Goal: Task Accomplishment & Management: Use online tool/utility

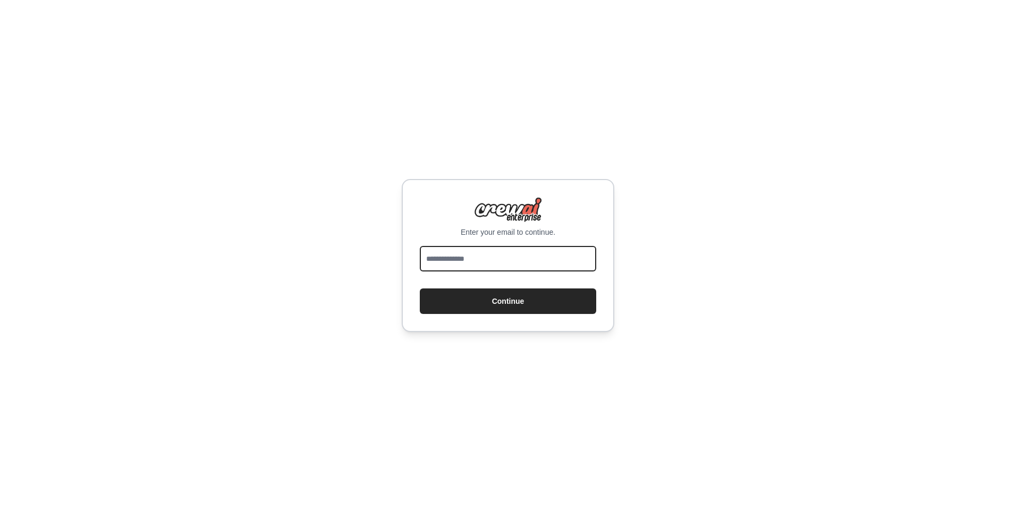
click at [505, 256] on input "email" at bounding box center [508, 259] width 176 height 26
type input "**********"
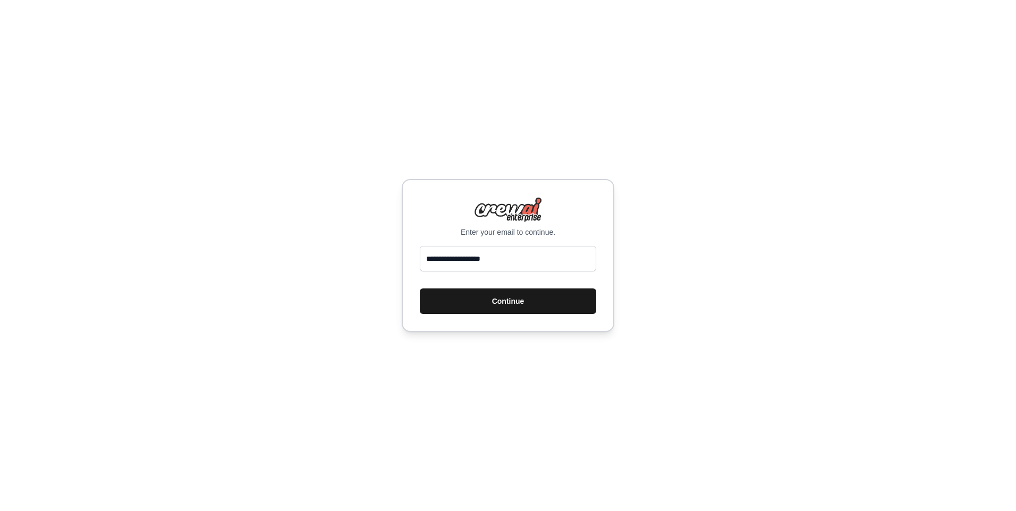
click at [532, 311] on button "Continue" at bounding box center [508, 302] width 176 height 26
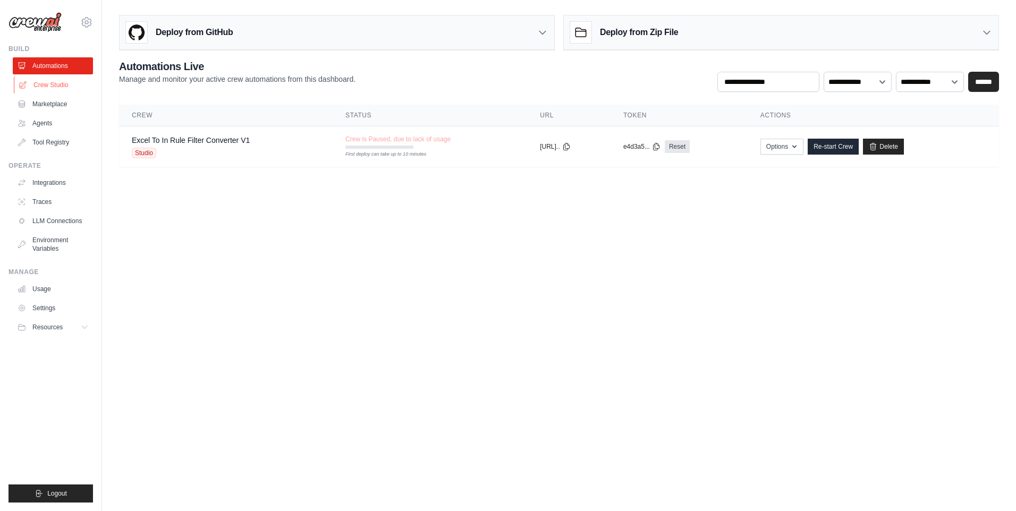
click at [55, 92] on link "Crew Studio" at bounding box center [54, 85] width 80 height 17
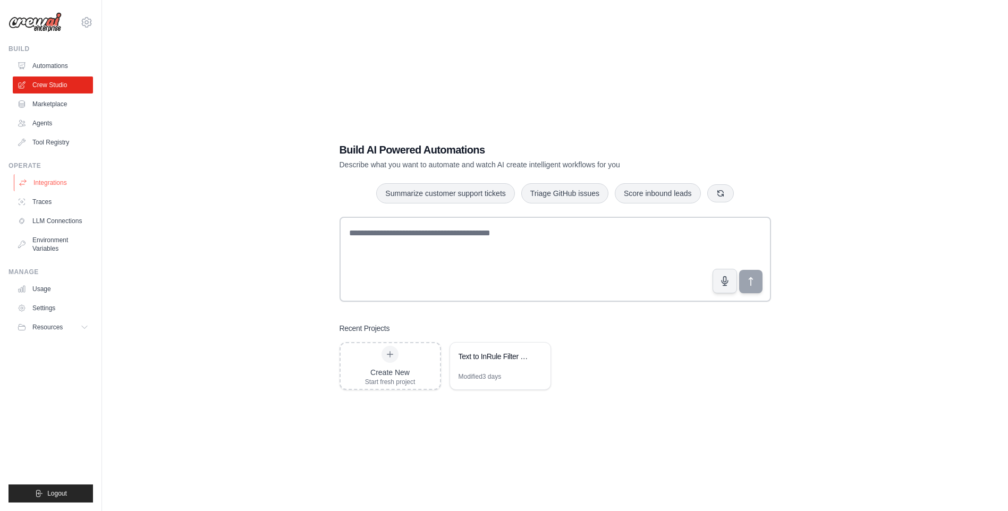
click at [59, 184] on link "Integrations" at bounding box center [54, 182] width 80 height 17
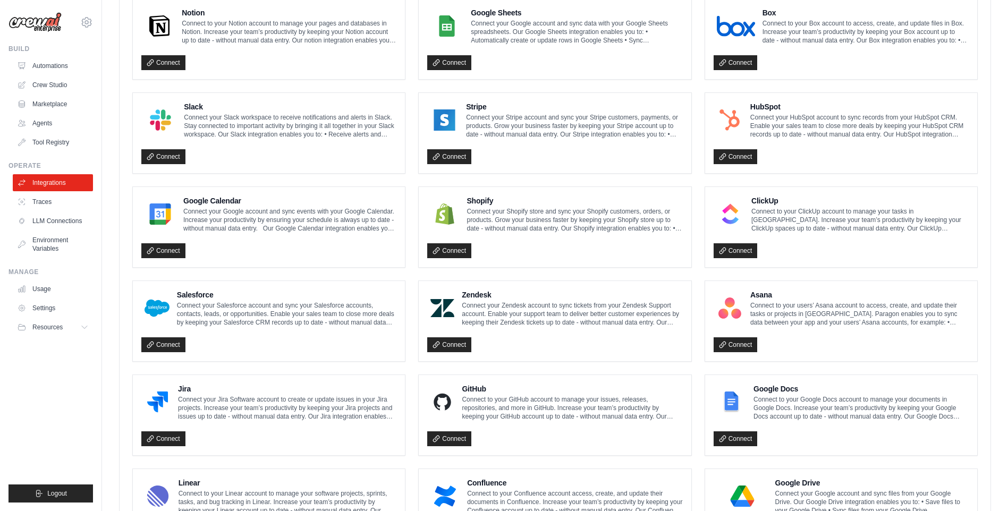
scroll to position [478, 0]
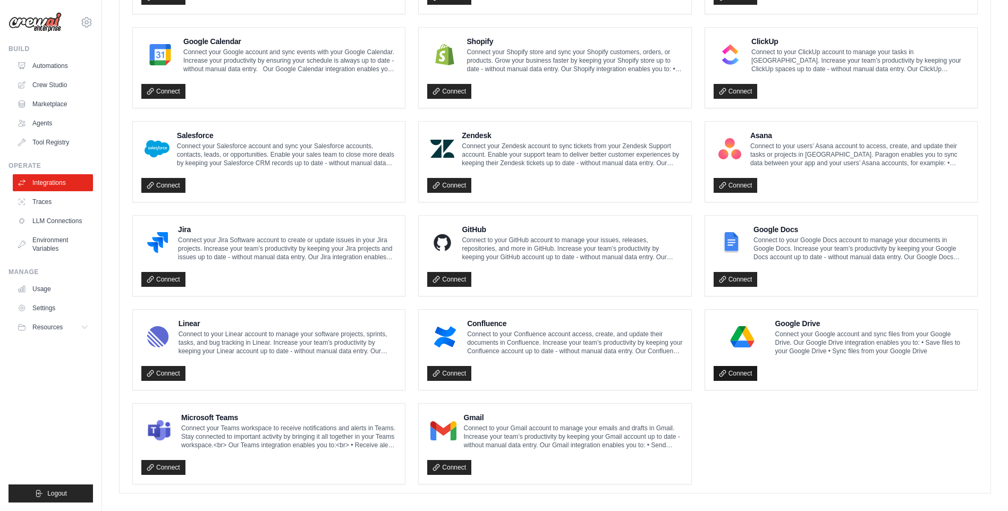
click at [743, 377] on link "Connect" at bounding box center [736, 373] width 44 height 15
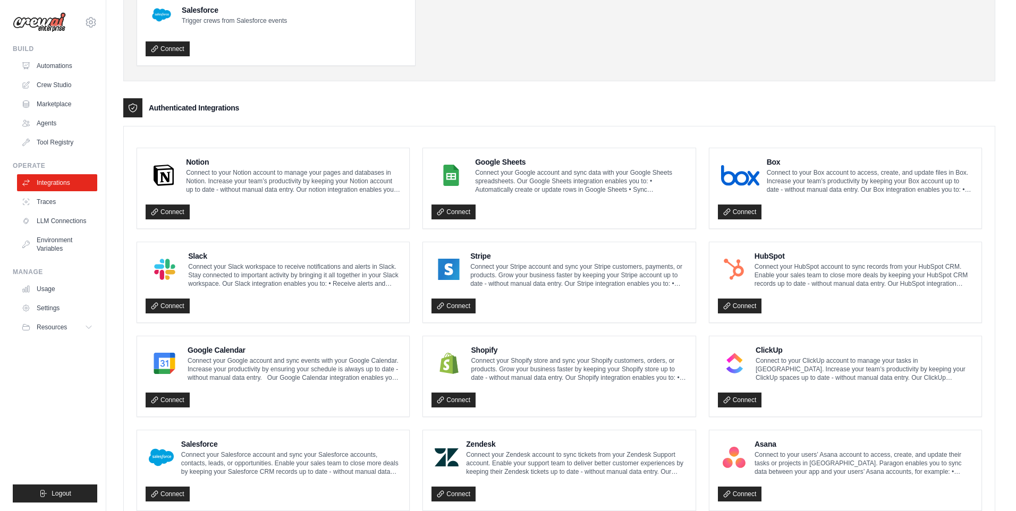
scroll to position [0, 0]
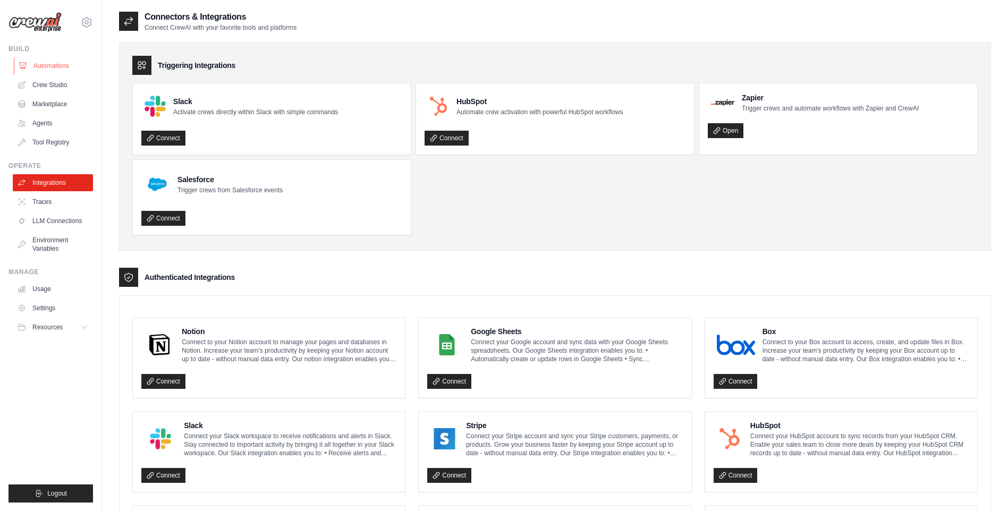
click at [65, 66] on link "Automations" at bounding box center [54, 65] width 80 height 17
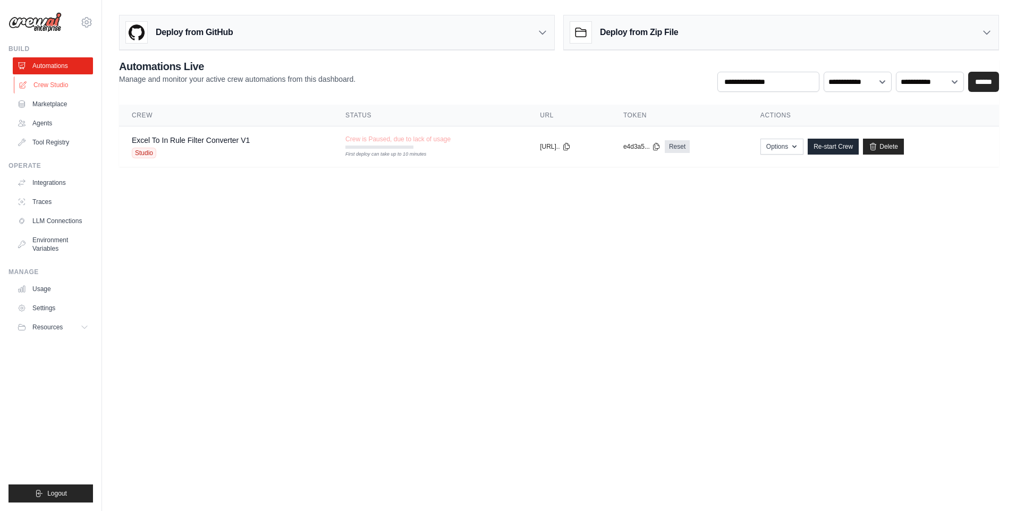
click at [64, 85] on link "Crew Studio" at bounding box center [54, 85] width 80 height 17
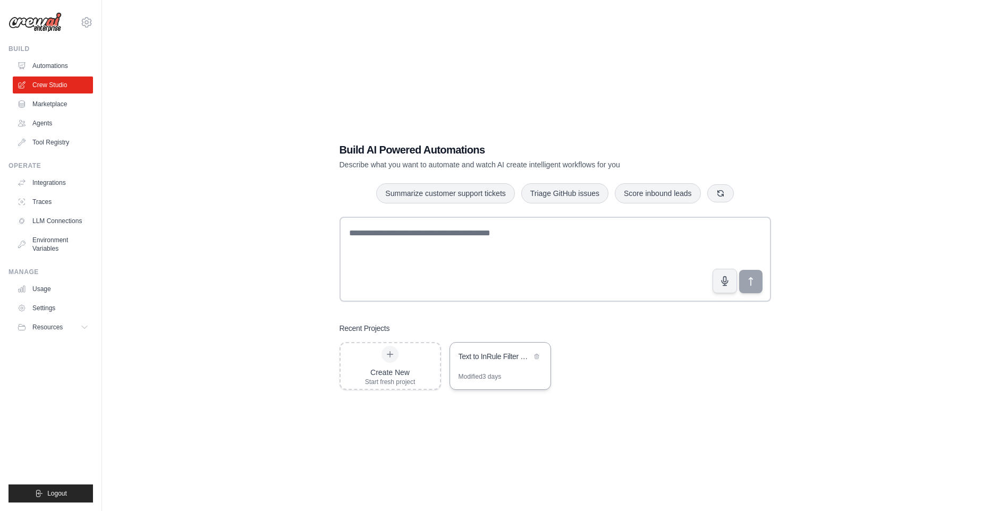
click at [520, 378] on div "Modified 3 days" at bounding box center [500, 381] width 100 height 17
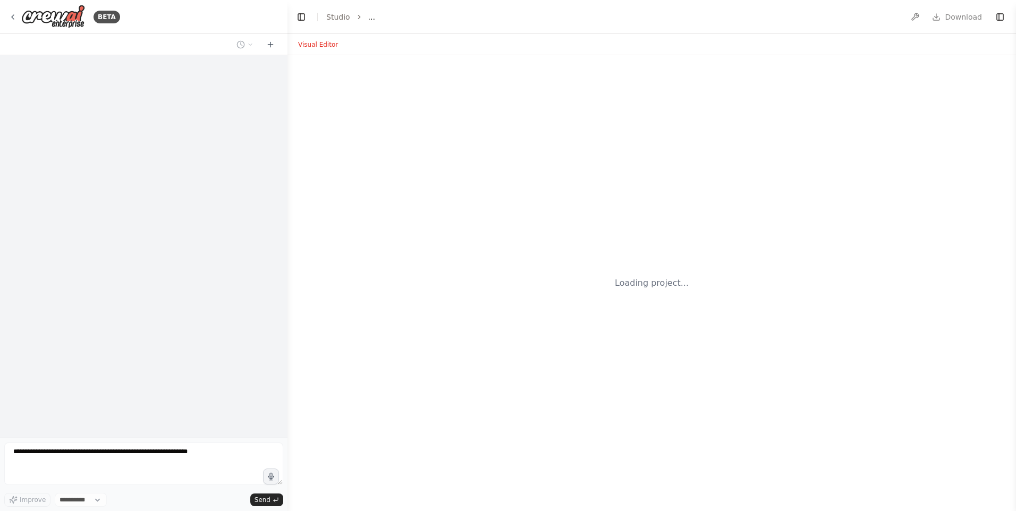
select select "****"
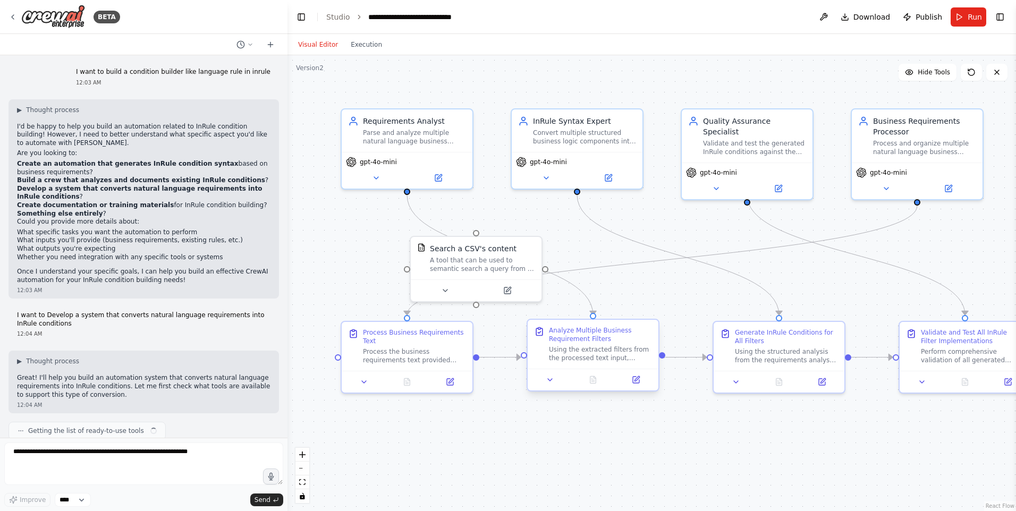
scroll to position [5452, 0]
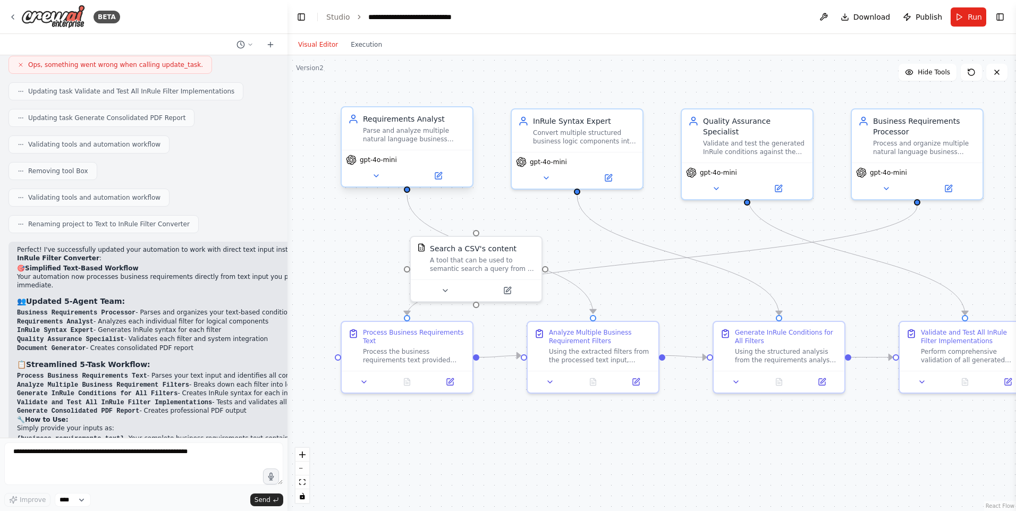
click at [392, 146] on div "Requirements Analyst Parse and analyze multiple natural language business requi…" at bounding box center [407, 128] width 131 height 43
click at [374, 175] on icon at bounding box center [376, 176] width 4 height 2
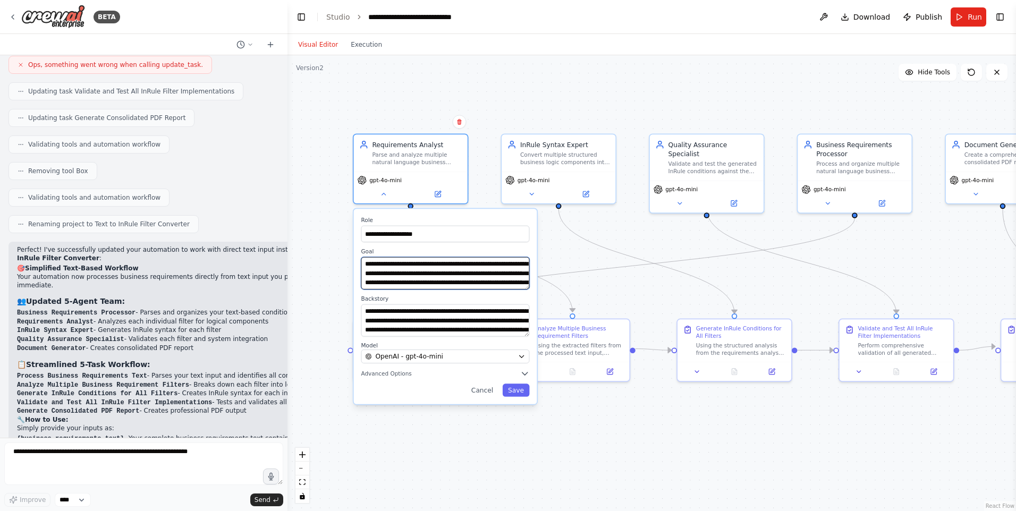
scroll to position [21, 0]
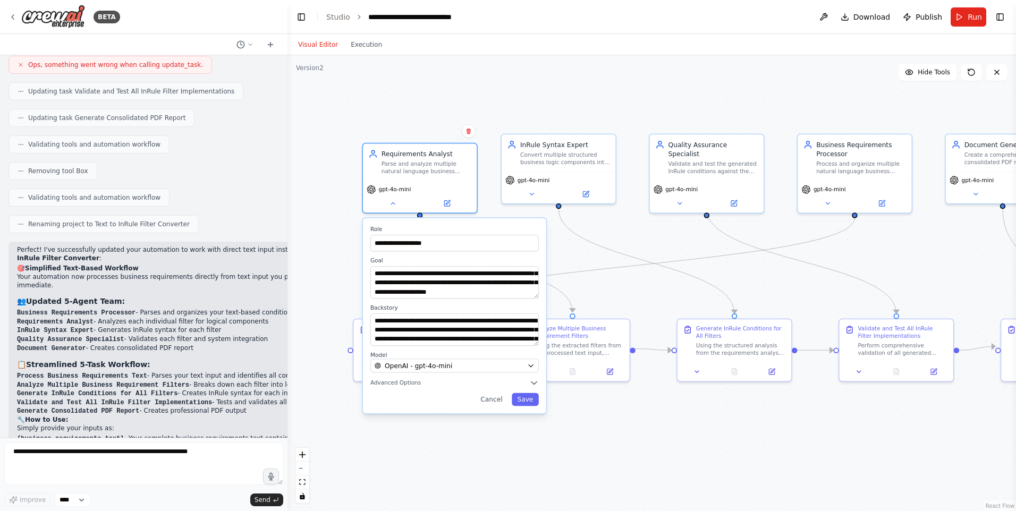
drag, startPoint x: 526, startPoint y: 290, endPoint x: 536, endPoint y: 300, distance: 14.7
click at [536, 300] on div "**********" at bounding box center [454, 315] width 183 height 195
click at [418, 117] on div "**********" at bounding box center [652, 283] width 729 height 456
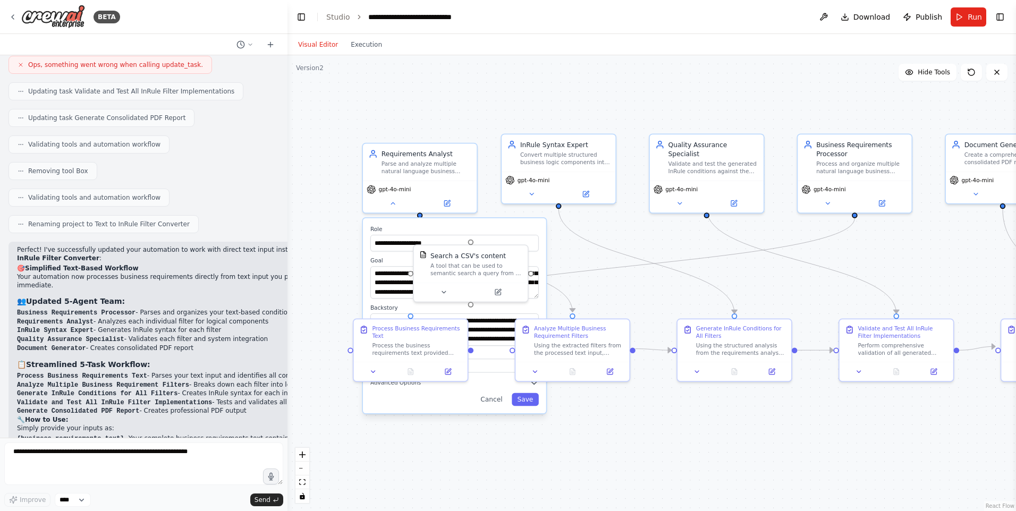
click at [619, 298] on div "**********" at bounding box center [652, 283] width 729 height 456
click at [392, 207] on div "gpt-4o-mini" at bounding box center [420, 195] width 114 height 32
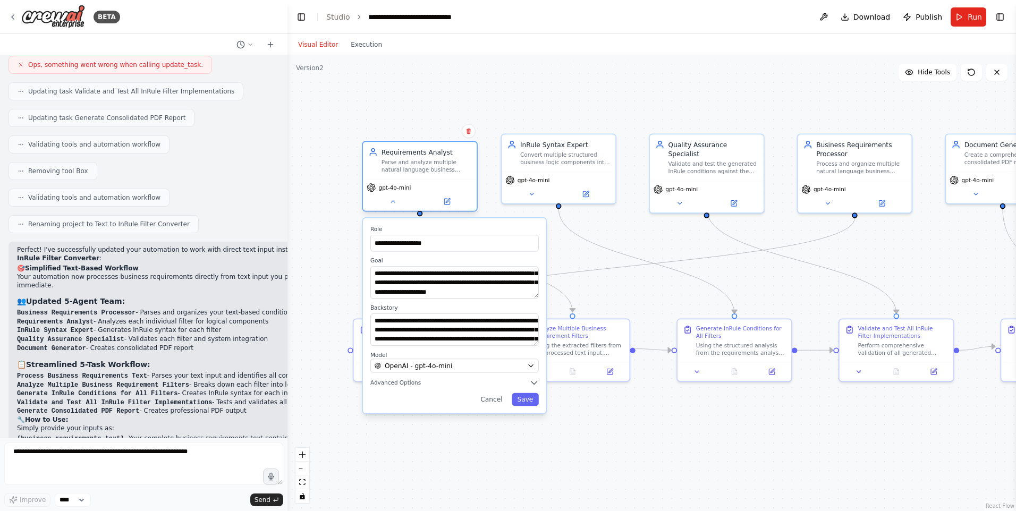
click at [392, 207] on div "gpt-4o-mini" at bounding box center [420, 195] width 114 height 32
click at [393, 205] on icon at bounding box center [392, 201] width 7 height 7
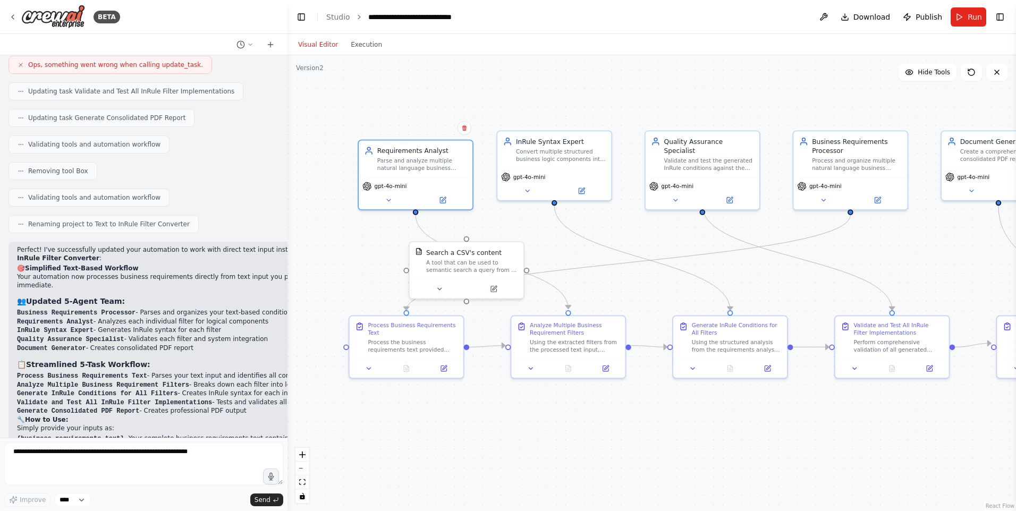
drag, startPoint x: 698, startPoint y: 273, endPoint x: 718, endPoint y: 273, distance: 19.1
click at [718, 273] on div ".deletable-edge-delete-btn { width: 20px; height: 20px; border: 0px solid #ffff…" at bounding box center [652, 283] width 729 height 456
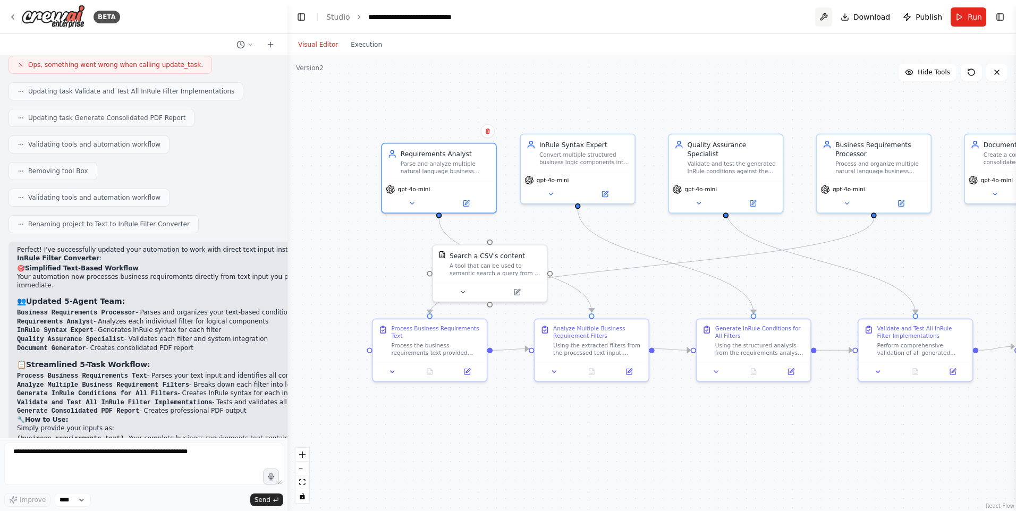
click at [832, 14] on button at bounding box center [823, 16] width 17 height 19
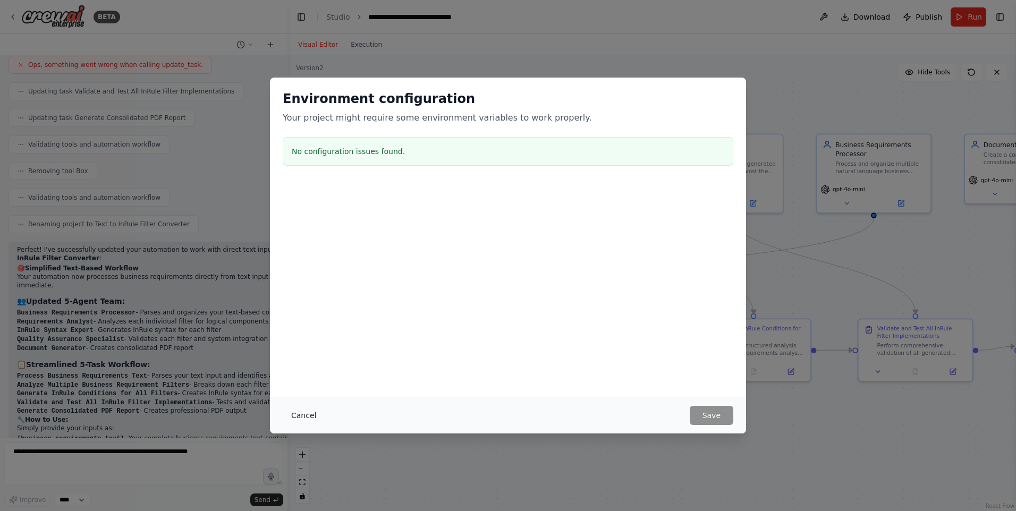
click at [298, 416] on button "Cancel" at bounding box center [304, 415] width 42 height 19
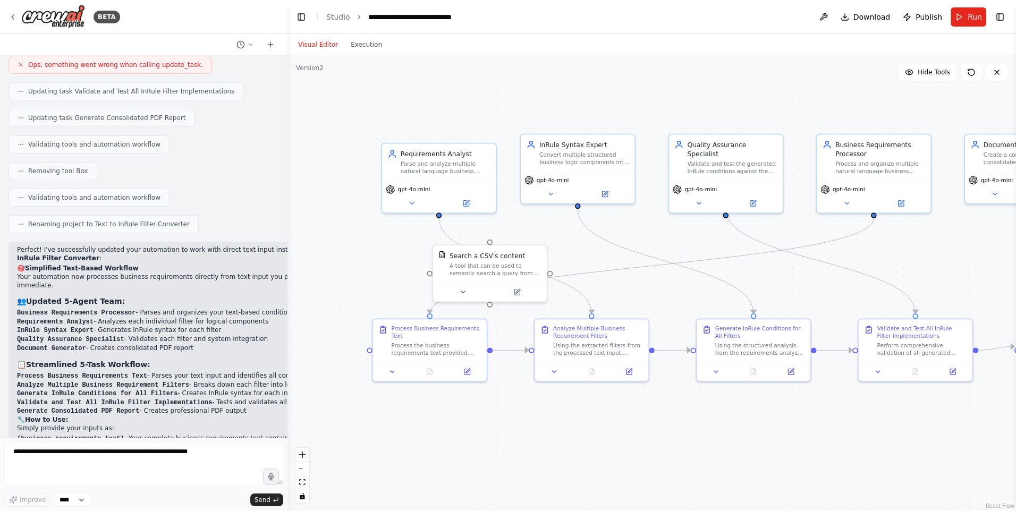
scroll to position [5292, 0]
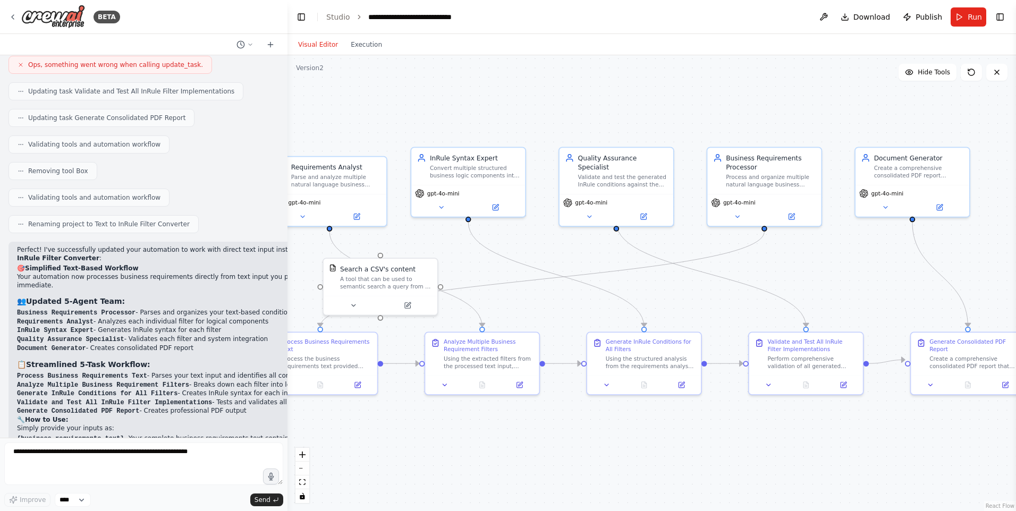
drag, startPoint x: 923, startPoint y: 275, endPoint x: 813, endPoint y: 289, distance: 110.3
click at [813, 289] on div ".deletable-edge-delete-btn { width: 20px; height: 20px; border: 0px solid #ffff…" at bounding box center [652, 283] width 729 height 456
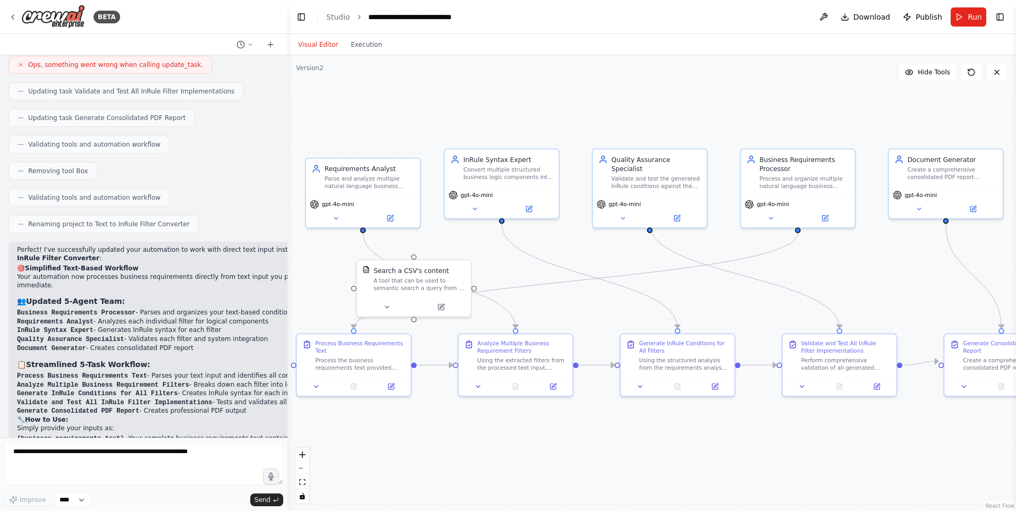
drag, startPoint x: 444, startPoint y: 131, endPoint x: 552, endPoint y: 139, distance: 108.2
click at [552, 139] on div ".deletable-edge-delete-btn { width: 20px; height: 20px; border: 0px solid #ffff…" at bounding box center [652, 283] width 729 height 456
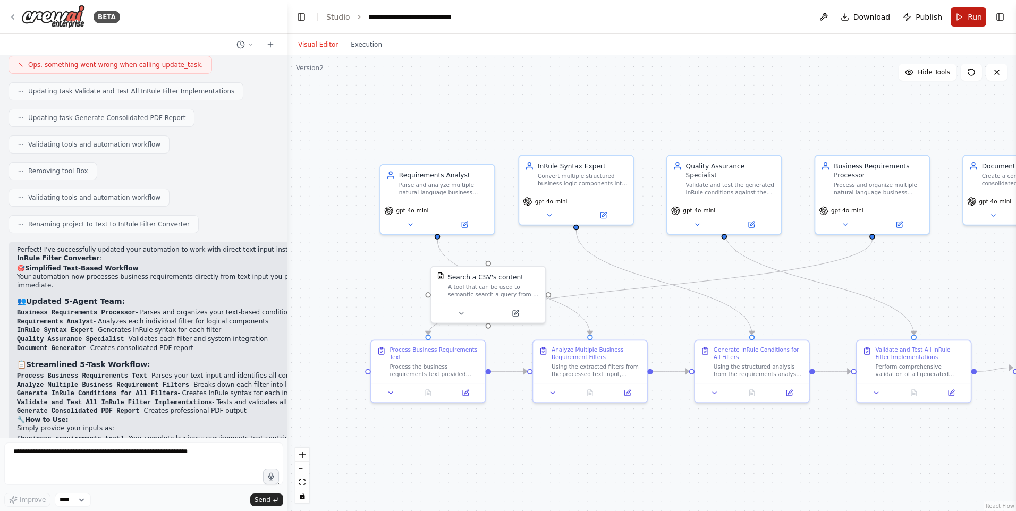
click at [979, 21] on span "Run" at bounding box center [975, 17] width 14 height 11
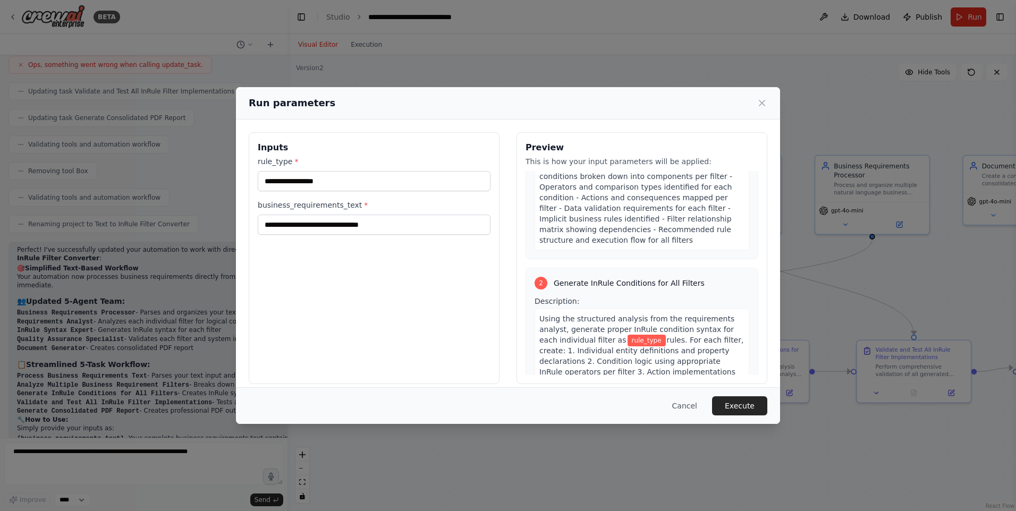
scroll to position [213, 0]
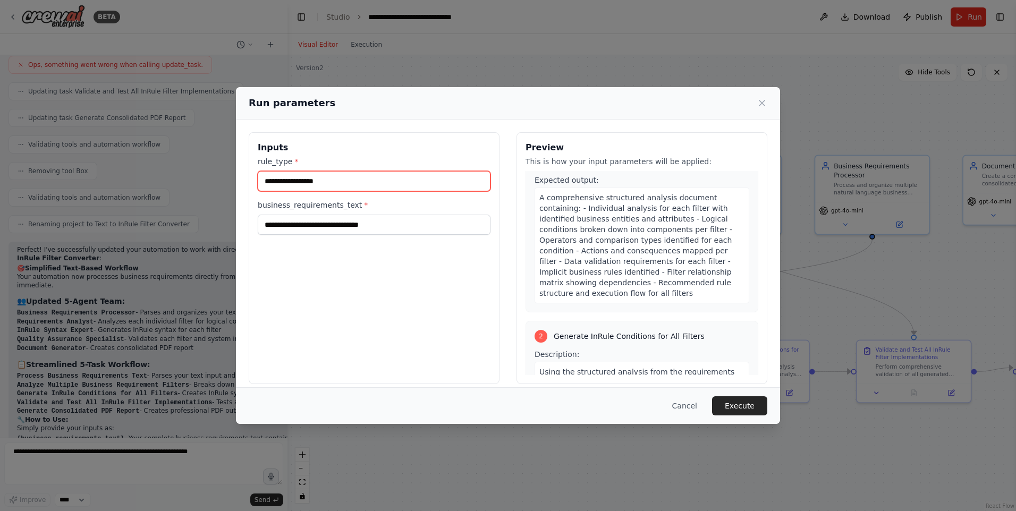
click at [361, 186] on input "rule_type *" at bounding box center [374, 181] width 233 height 20
type input "***"
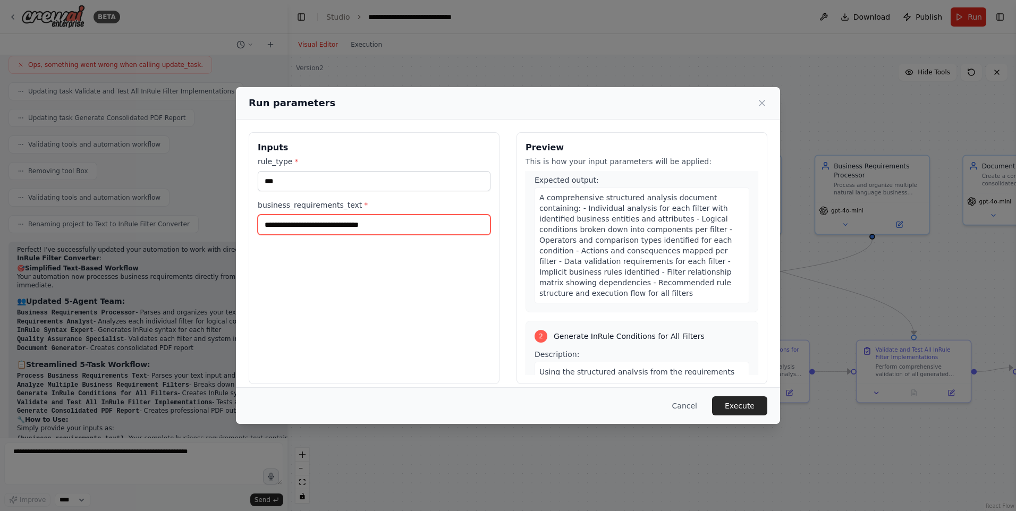
click at [313, 225] on input "business_requirements_text *" at bounding box center [374, 225] width 233 height 20
click at [690, 404] on button "Cancel" at bounding box center [685, 406] width 42 height 19
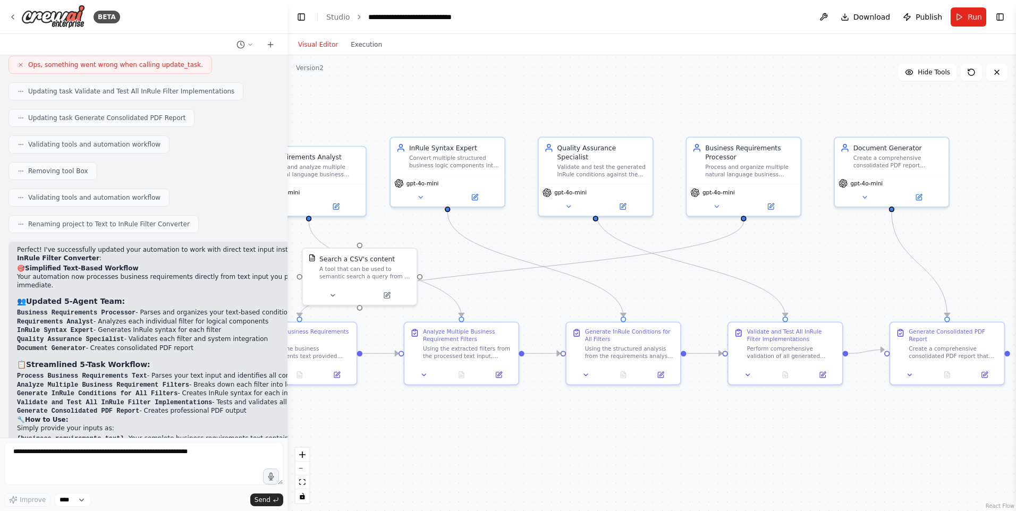
drag, startPoint x: 641, startPoint y: 254, endPoint x: 512, endPoint y: 236, distance: 129.9
click at [512, 236] on div ".deletable-edge-delete-btn { width: 20px; height: 20px; border: 0px solid #ffff…" at bounding box center [652, 283] width 729 height 456
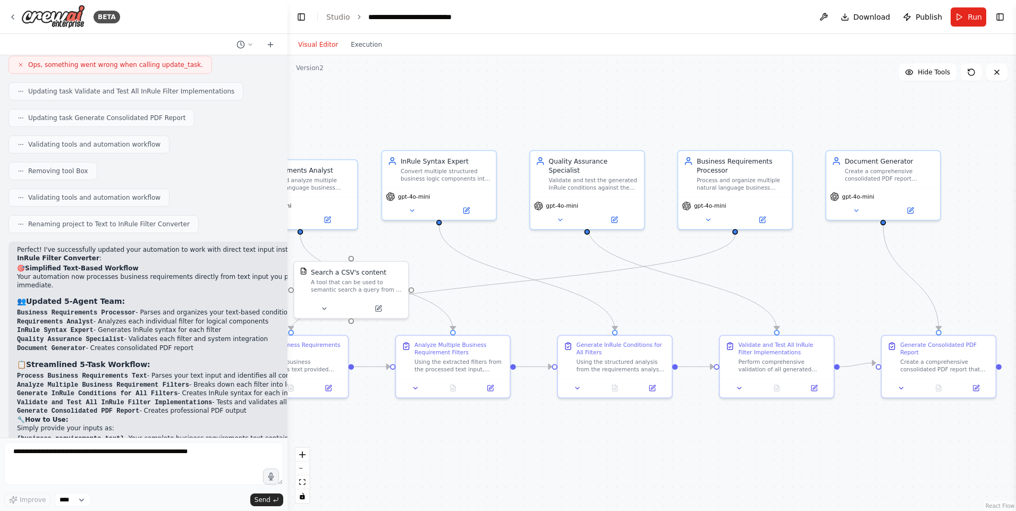
drag, startPoint x: 535, startPoint y: 233, endPoint x: 526, endPoint y: 247, distance: 16.1
click at [526, 247] on div ".deletable-edge-delete-btn { width: 20px; height: 20px; border: 0px solid #ffff…" at bounding box center [652, 283] width 729 height 456
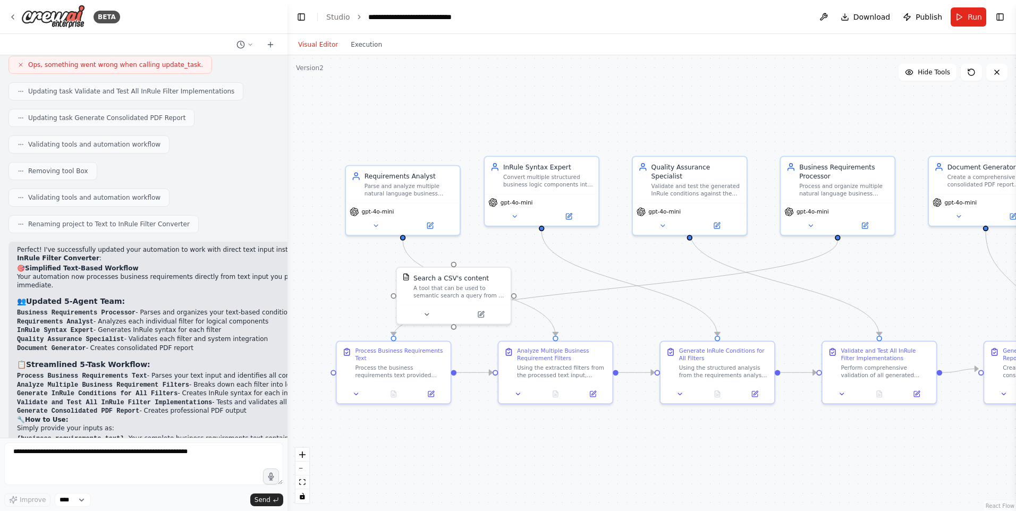
drag, startPoint x: 528, startPoint y: 251, endPoint x: 632, endPoint y: 257, distance: 103.8
click at [632, 257] on div ".deletable-edge-delete-btn { width: 20px; height: 20px; border: 0px solid #ffff…" at bounding box center [652, 283] width 729 height 456
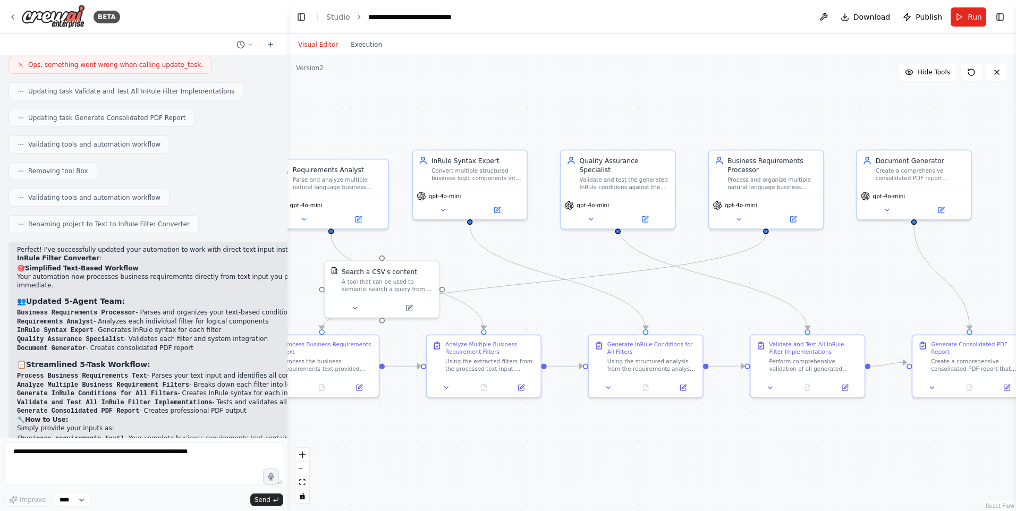
drag, startPoint x: 895, startPoint y: 318, endPoint x: 823, endPoint y: 311, distance: 71.5
click at [823, 311] on div ".deletable-edge-delete-btn { width: 20px; height: 20px; border: 0px solid #ffff…" at bounding box center [652, 283] width 729 height 456
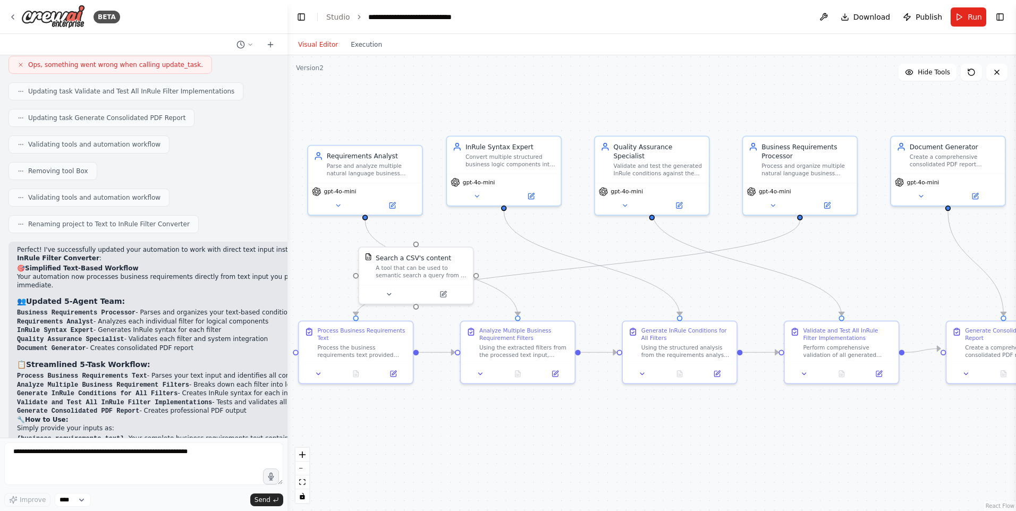
drag, startPoint x: 865, startPoint y: 286, endPoint x: 874, endPoint y: 280, distance: 11.0
click at [874, 280] on div ".deletable-edge-delete-btn { width: 20px; height: 20px; border: 0px solid #ffff…" at bounding box center [652, 283] width 729 height 456
click at [612, 240] on div ".deletable-edge-delete-btn { width: 20px; height: 20px; border: 0px solid #ffff…" at bounding box center [652, 283] width 729 height 456
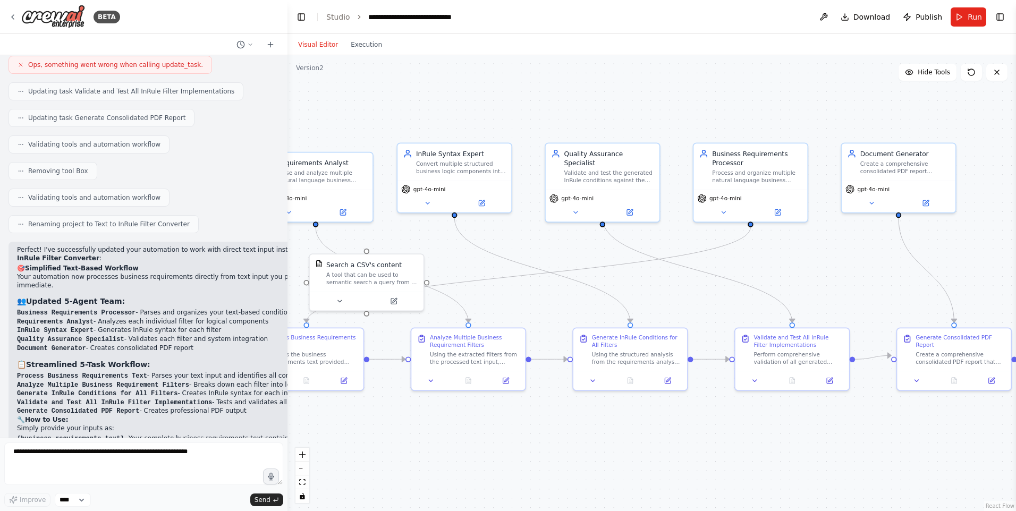
drag, startPoint x: 612, startPoint y: 239, endPoint x: 562, endPoint y: 246, distance: 50.4
click at [562, 246] on div ".deletable-edge-delete-btn { width: 20px; height: 20px; border: 0px solid #ffff…" at bounding box center [652, 283] width 729 height 456
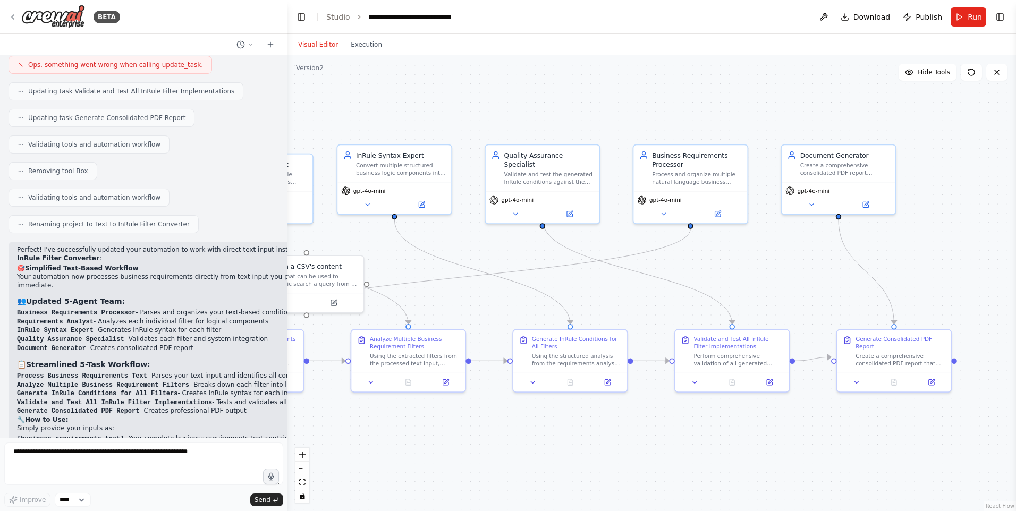
drag, startPoint x: 594, startPoint y: 249, endPoint x: 534, endPoint y: 250, distance: 59.6
click at [534, 250] on div ".deletable-edge-delete-btn { width: 20px; height: 20px; border: 0px solid #ffff…" at bounding box center [652, 283] width 729 height 456
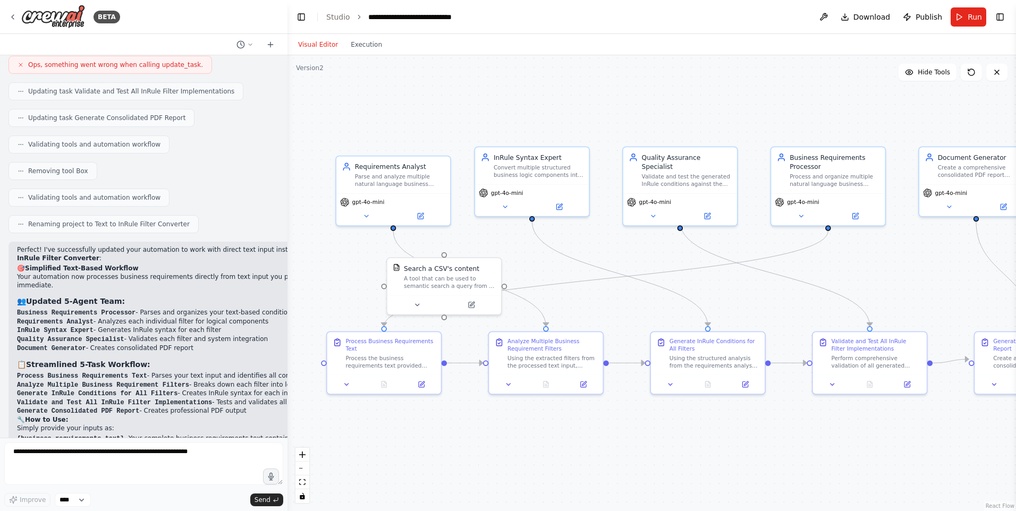
drag, startPoint x: 614, startPoint y: 288, endPoint x: 806, endPoint y: 287, distance: 192.4
click at [806, 287] on div ".deletable-edge-delete-btn { width: 20px; height: 20px; border: 0px solid #ffff…" at bounding box center [652, 283] width 729 height 456
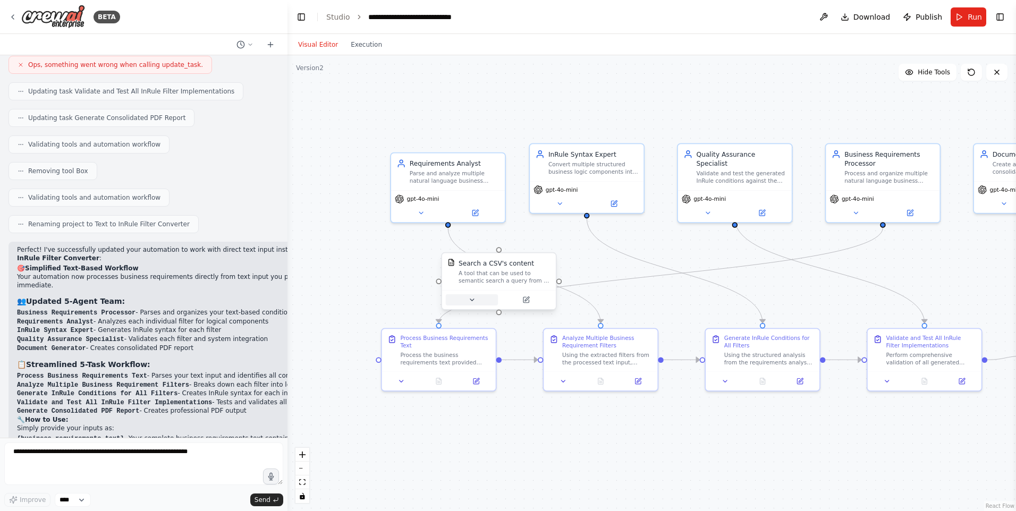
click at [473, 299] on icon at bounding box center [471, 300] width 7 height 7
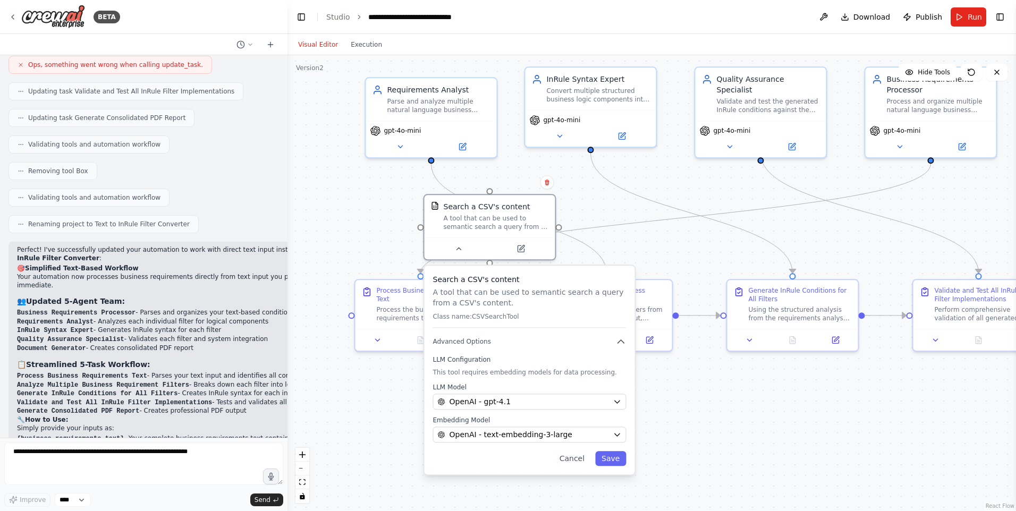
drag, startPoint x: 619, startPoint y: 284, endPoint x: 620, endPoint y: 242, distance: 42.0
click at [620, 242] on div ".deletable-edge-delete-btn { width: 20px; height: 20px; border: 0px solid #ffff…" at bounding box center [652, 283] width 729 height 456
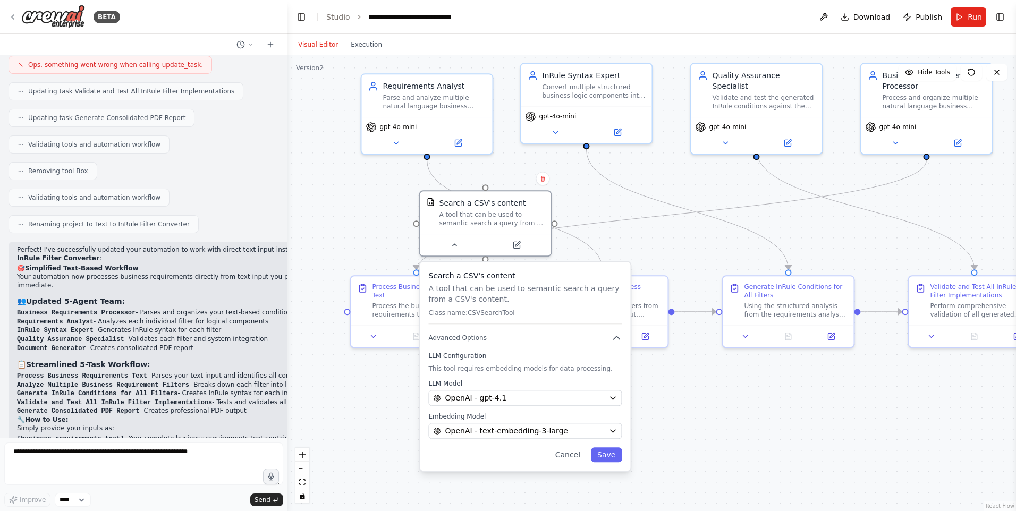
drag, startPoint x: 654, startPoint y: 252, endPoint x: 650, endPoint y: 248, distance: 5.7
click at [650, 248] on div ".deletable-edge-delete-btn { width: 20px; height: 20px; border: 0px solid #ffff…" at bounding box center [652, 283] width 729 height 456
